Goal: Task Accomplishment & Management: Complete application form

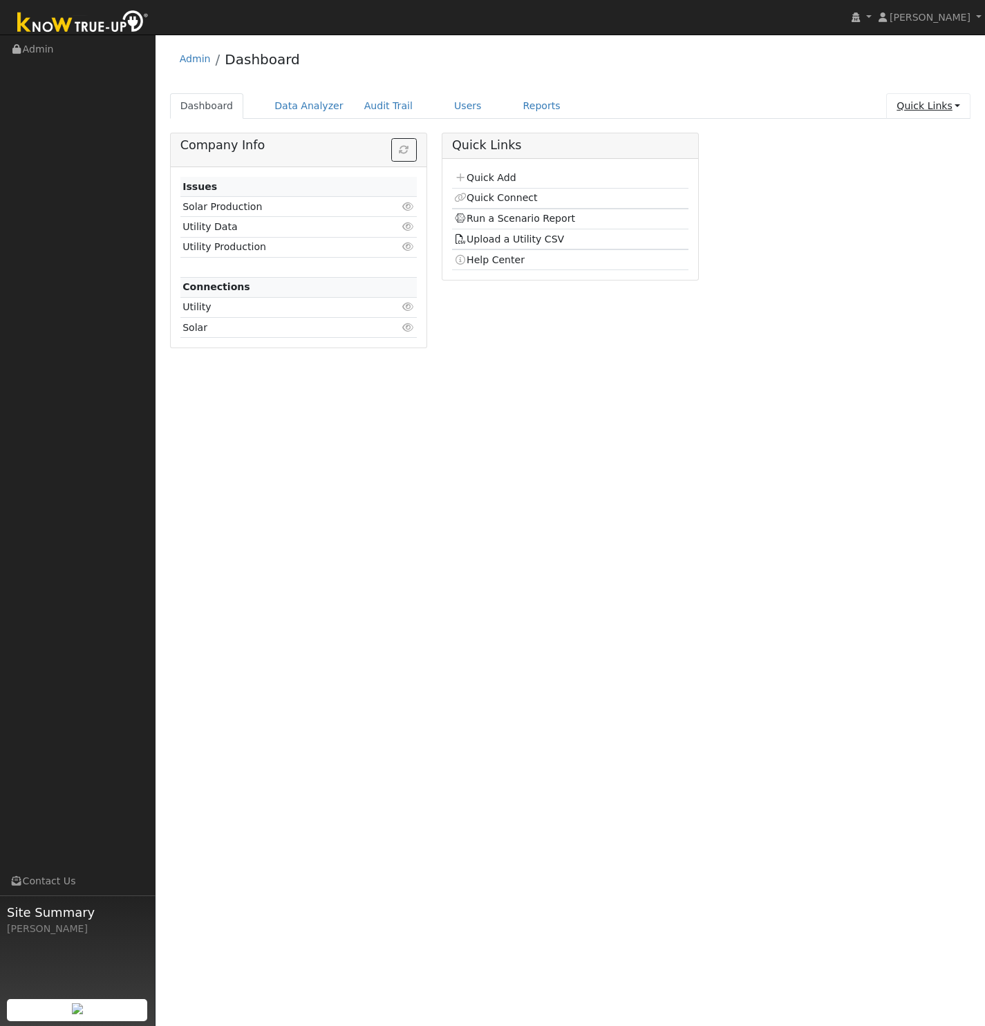
click at [939, 109] on link "Quick Links" at bounding box center [928, 106] width 84 height 26
click at [926, 138] on link "Quick Add" at bounding box center [900, 135] width 140 height 19
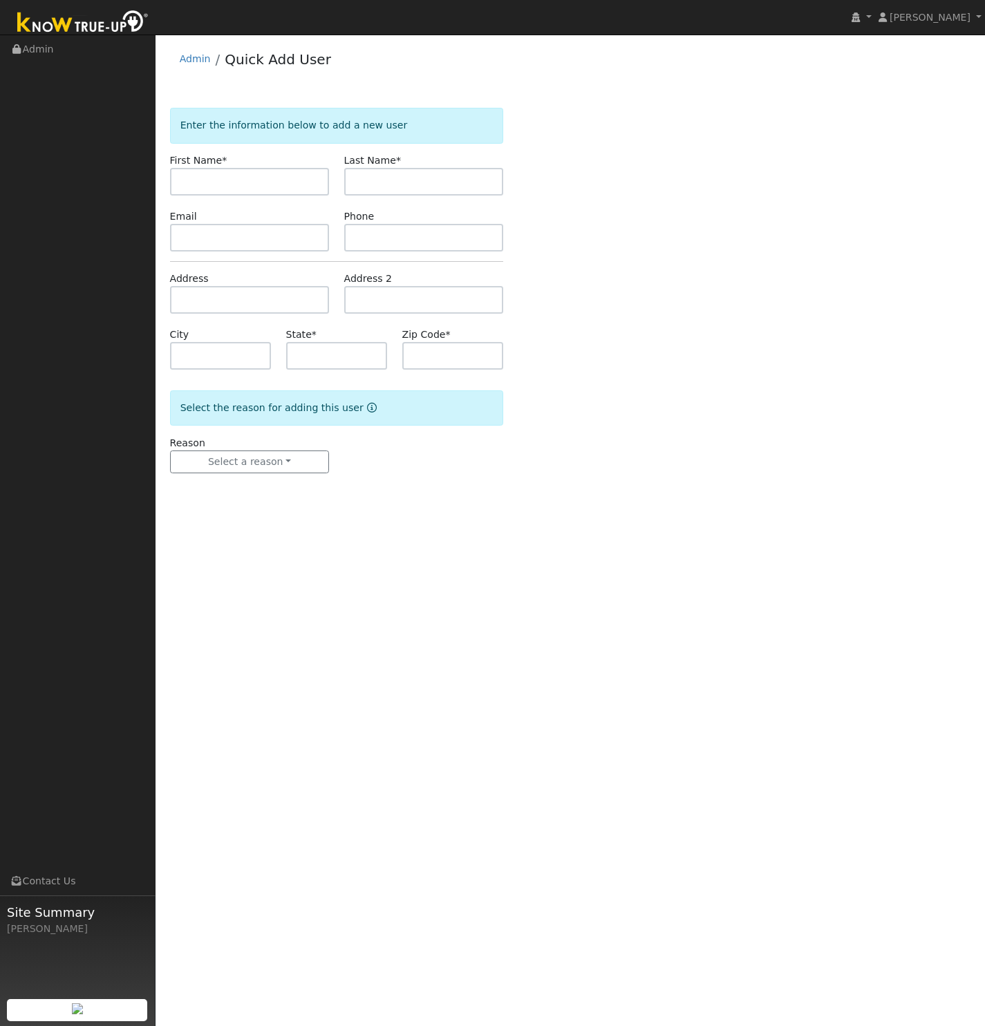
click at [573, 475] on div "Enter the information below to add a new user First Name * Last Name * Email Ph…" at bounding box center [570, 304] width 801 height 393
